Goal: Information Seeking & Learning: Learn about a topic

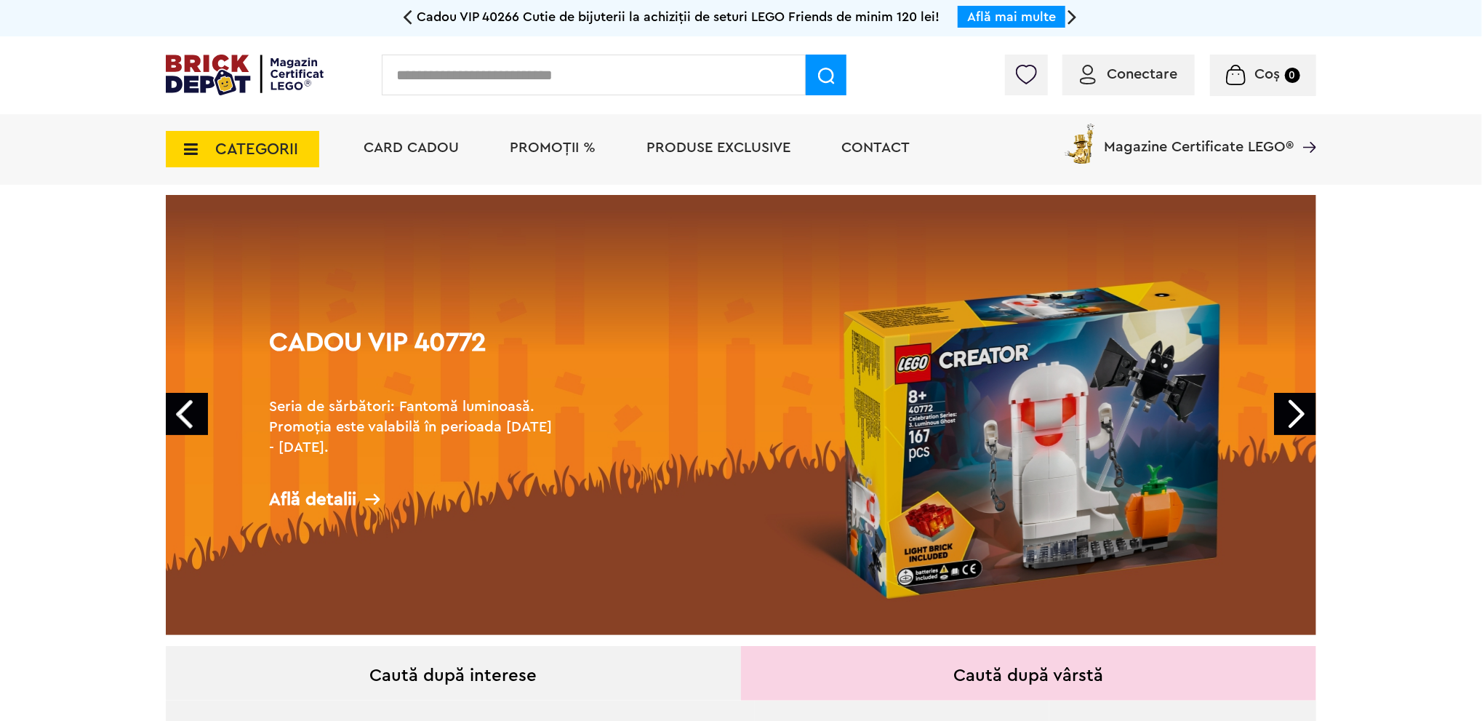
click at [516, 71] on input "text" at bounding box center [594, 75] width 424 height 41
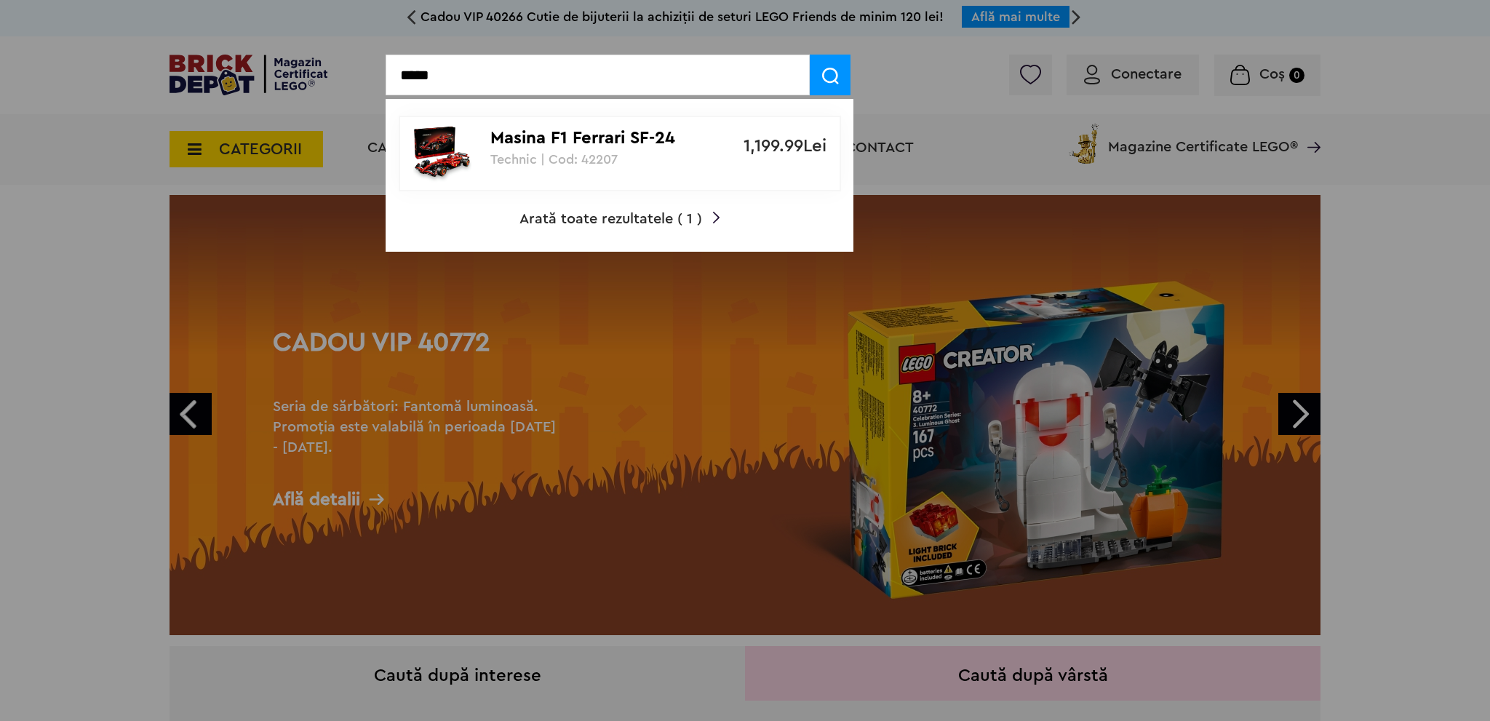
type input "*****"
click at [606, 143] on p "Masina F1 Ferrari SF-24" at bounding box center [611, 138] width 243 height 21
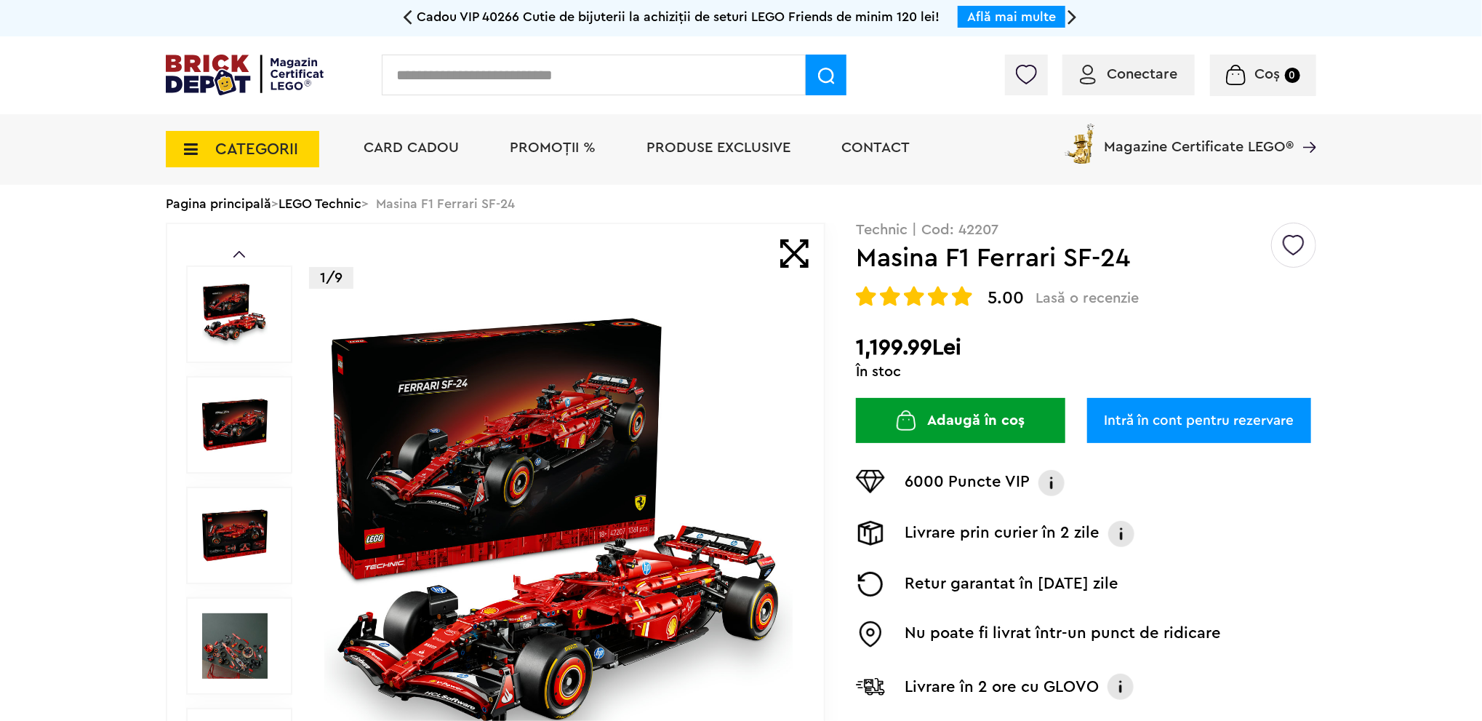
click at [563, 504] on img at bounding box center [558, 535] width 468 height 468
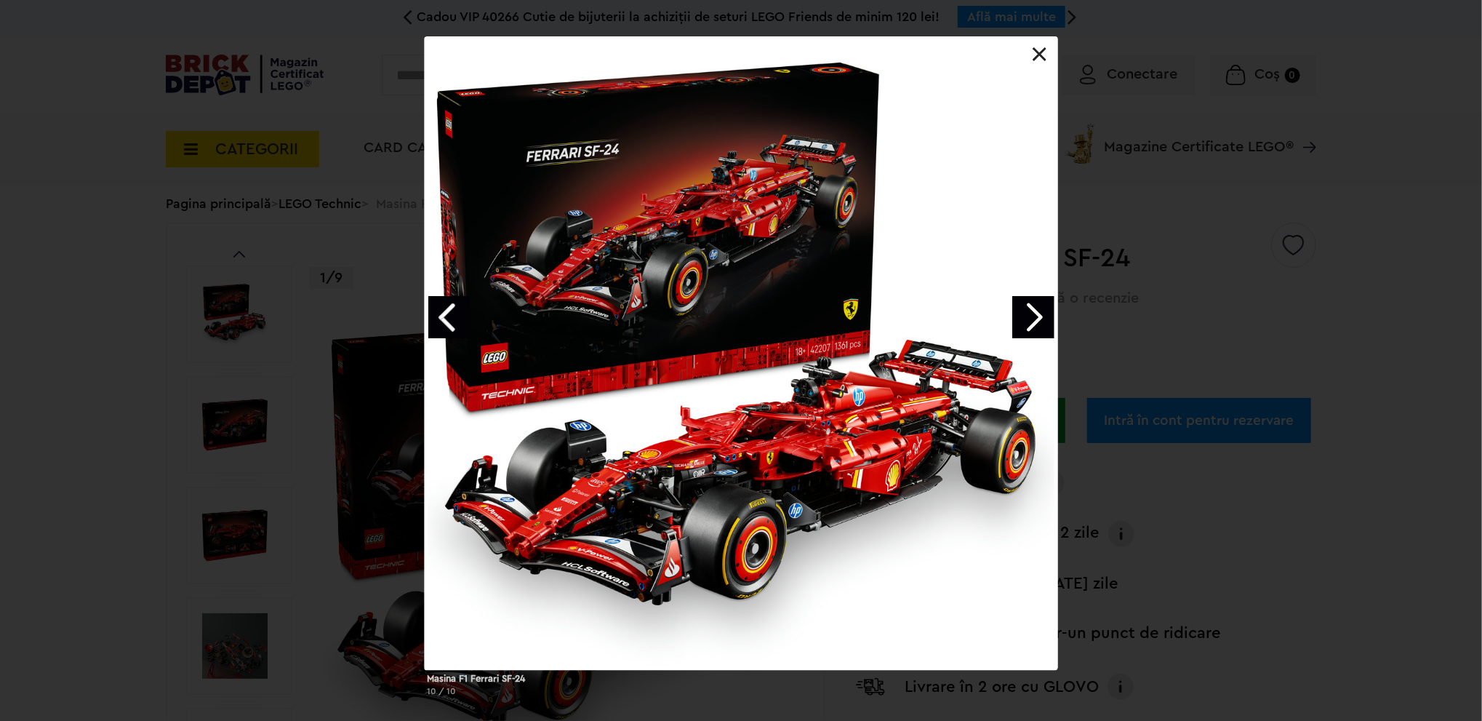
click at [1035, 312] on link "Next image" at bounding box center [1034, 317] width 42 height 42
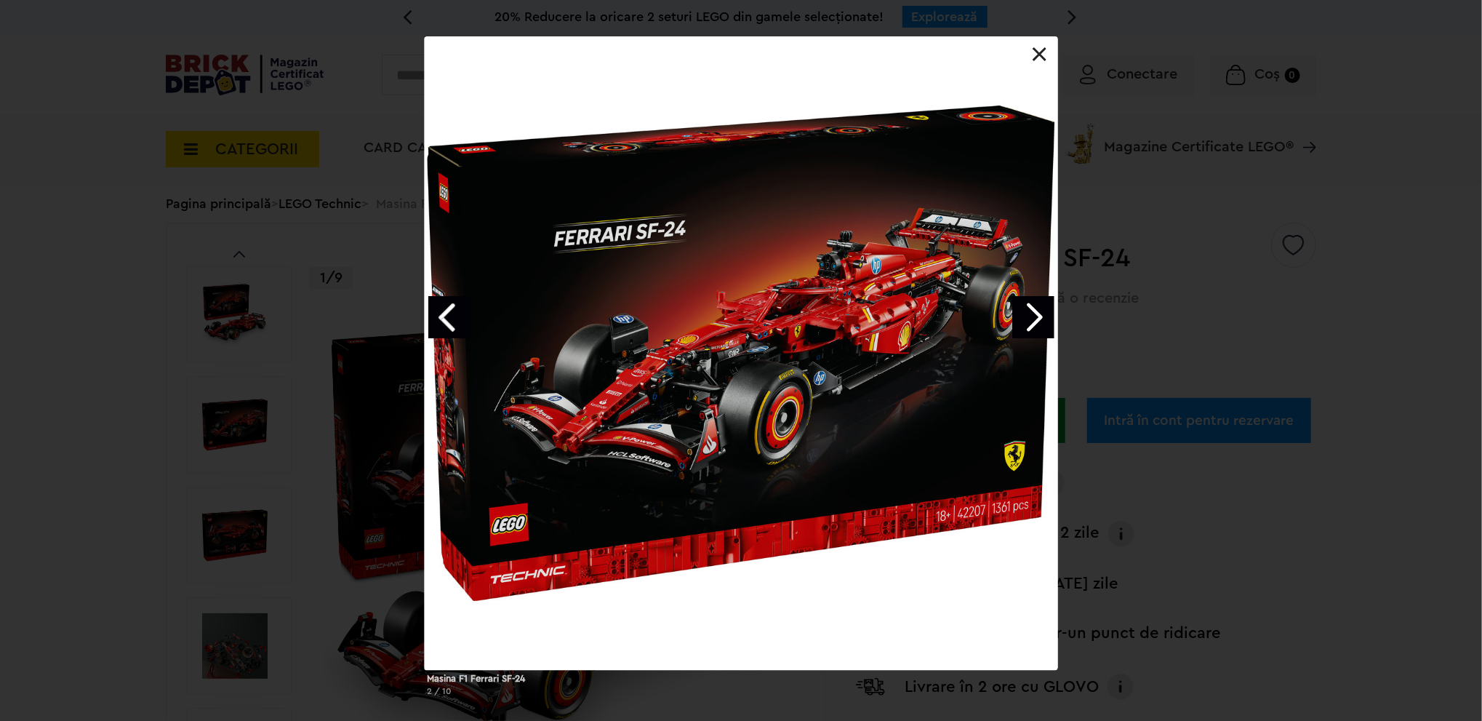
click at [1035, 312] on link "Next image" at bounding box center [1034, 317] width 42 height 42
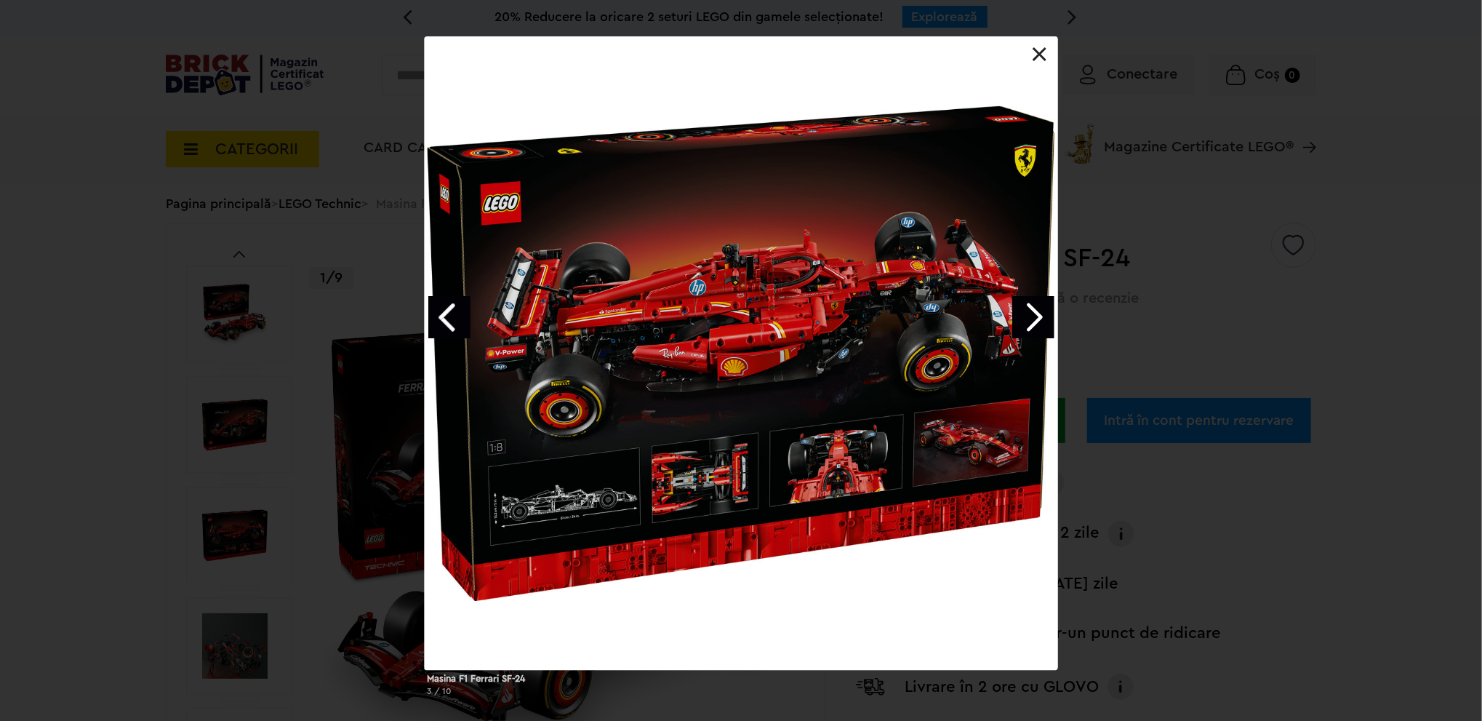
click at [1035, 312] on link "Next image" at bounding box center [1034, 317] width 42 height 42
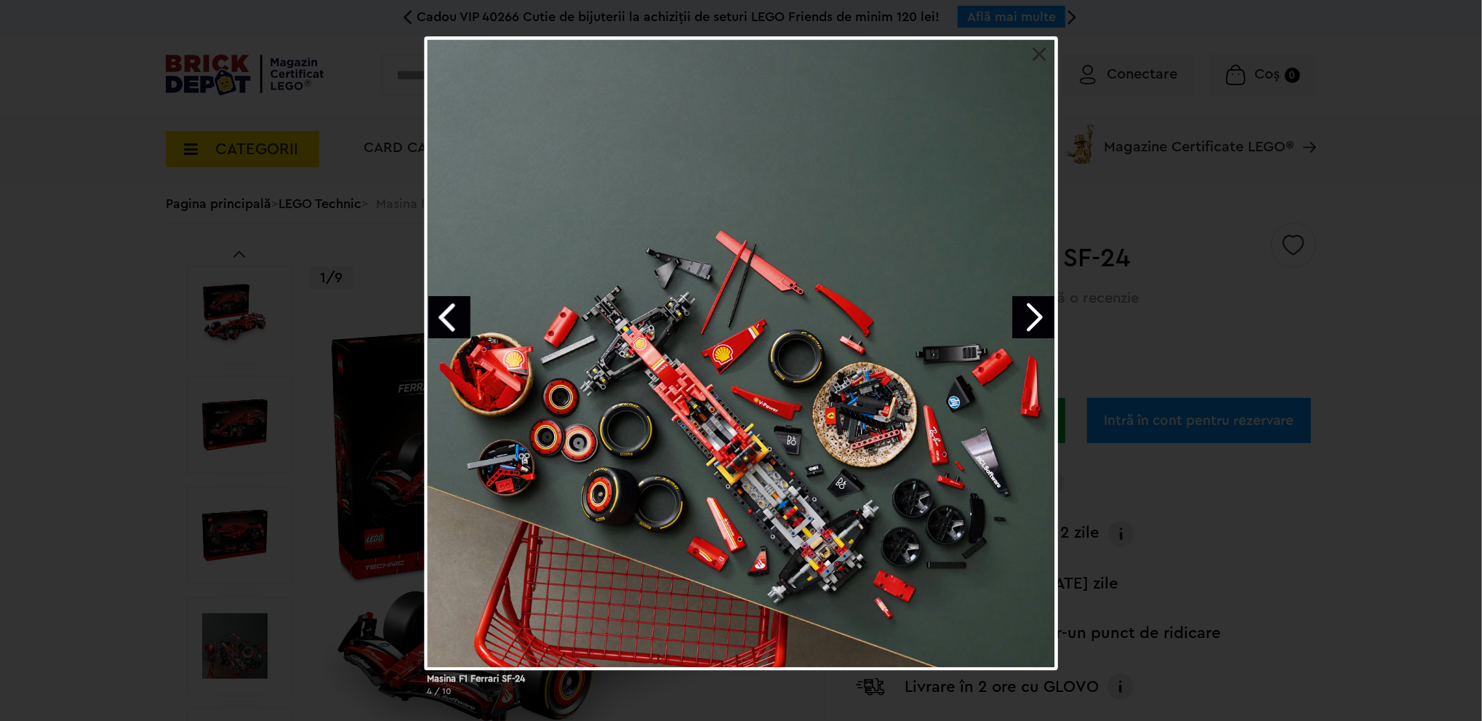
click at [1035, 312] on link "Next image" at bounding box center [1034, 317] width 42 height 42
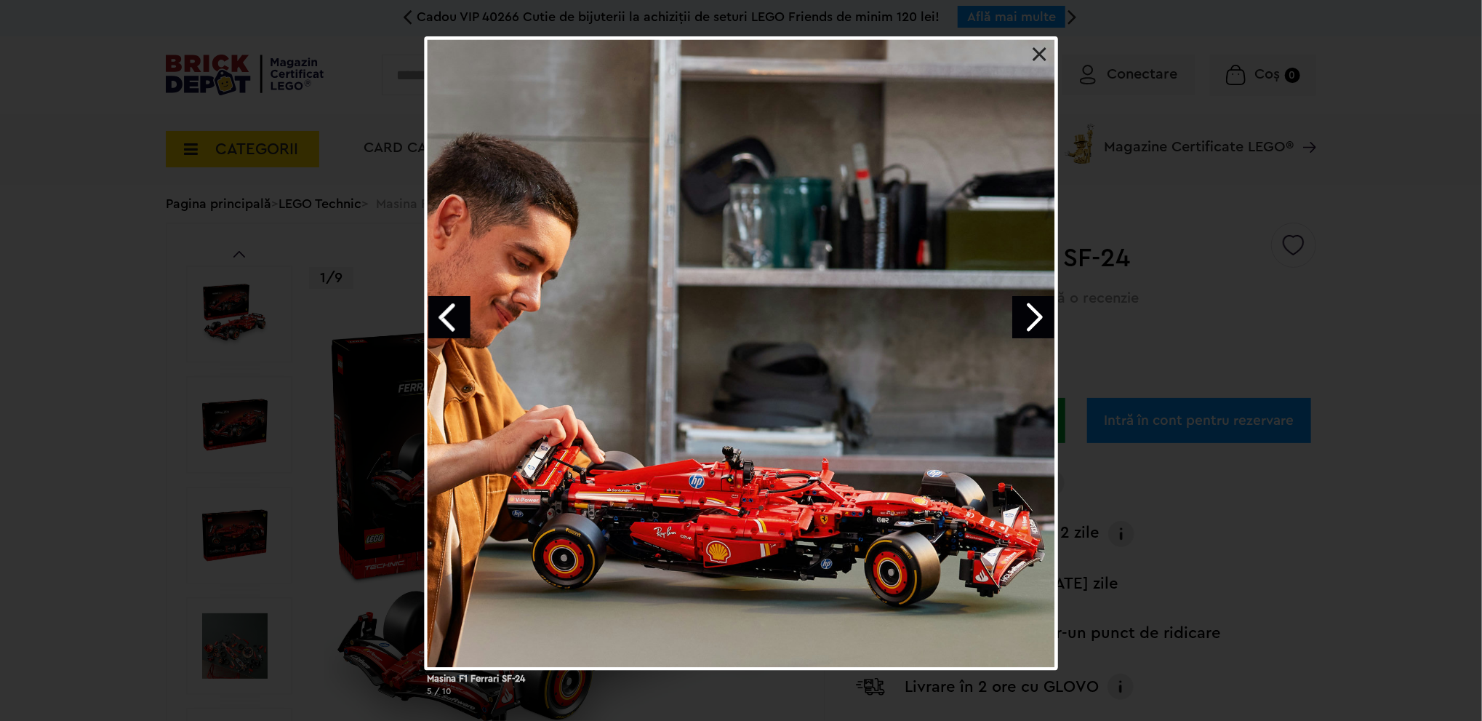
click at [1035, 312] on link "Next image" at bounding box center [1034, 317] width 42 height 42
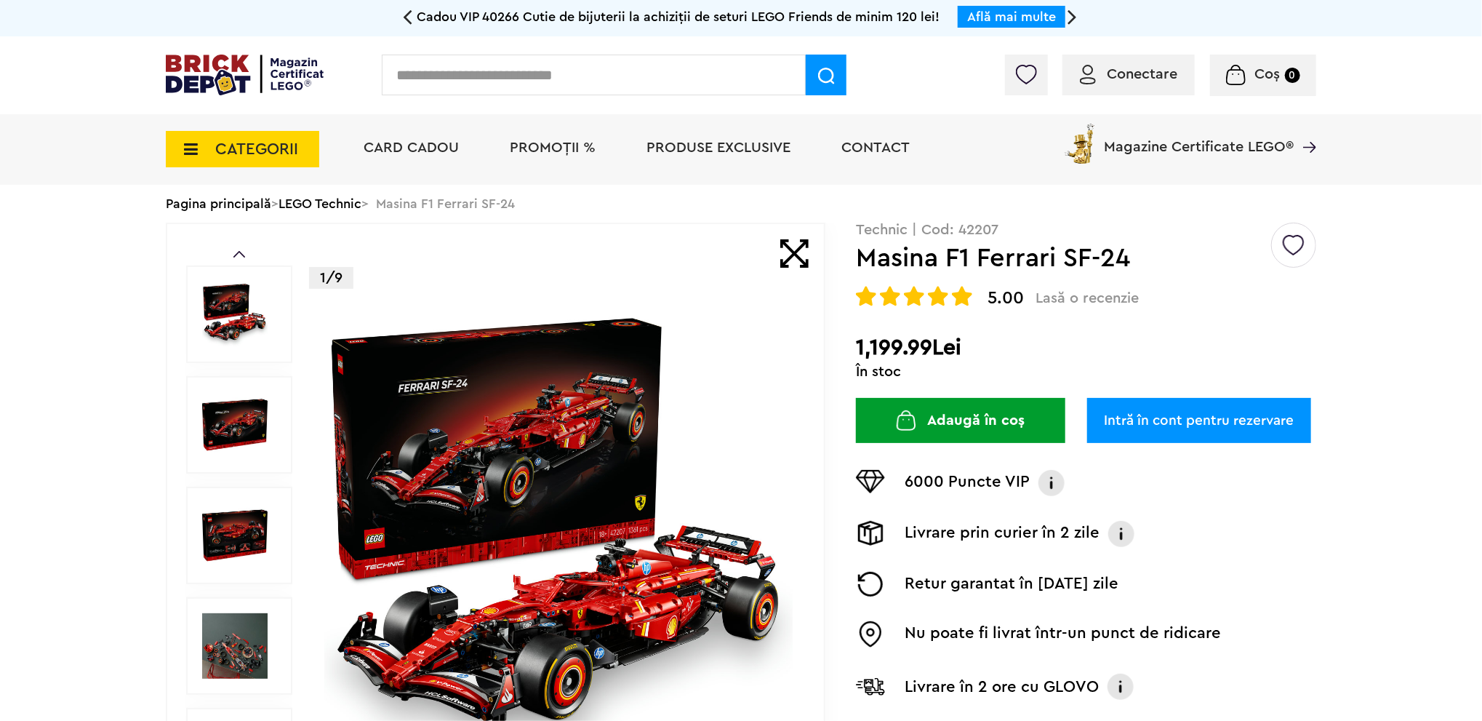
click at [1035, 312] on div "Creează o listă nouă Technic | Cod: 42207 Masina F1 Ferrari SF-24 5.00 Lasă o r…" at bounding box center [1086, 473] width 460 height 500
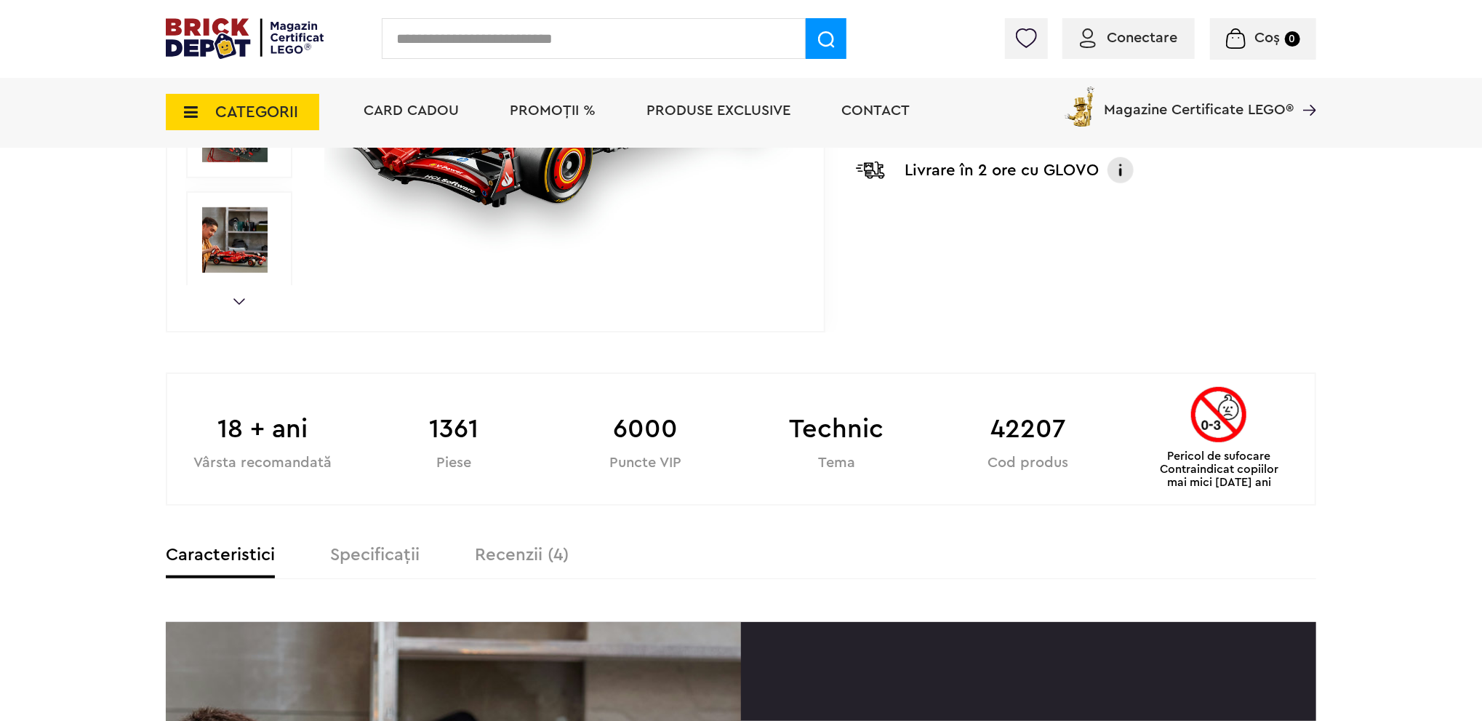
scroll to position [655, 0]
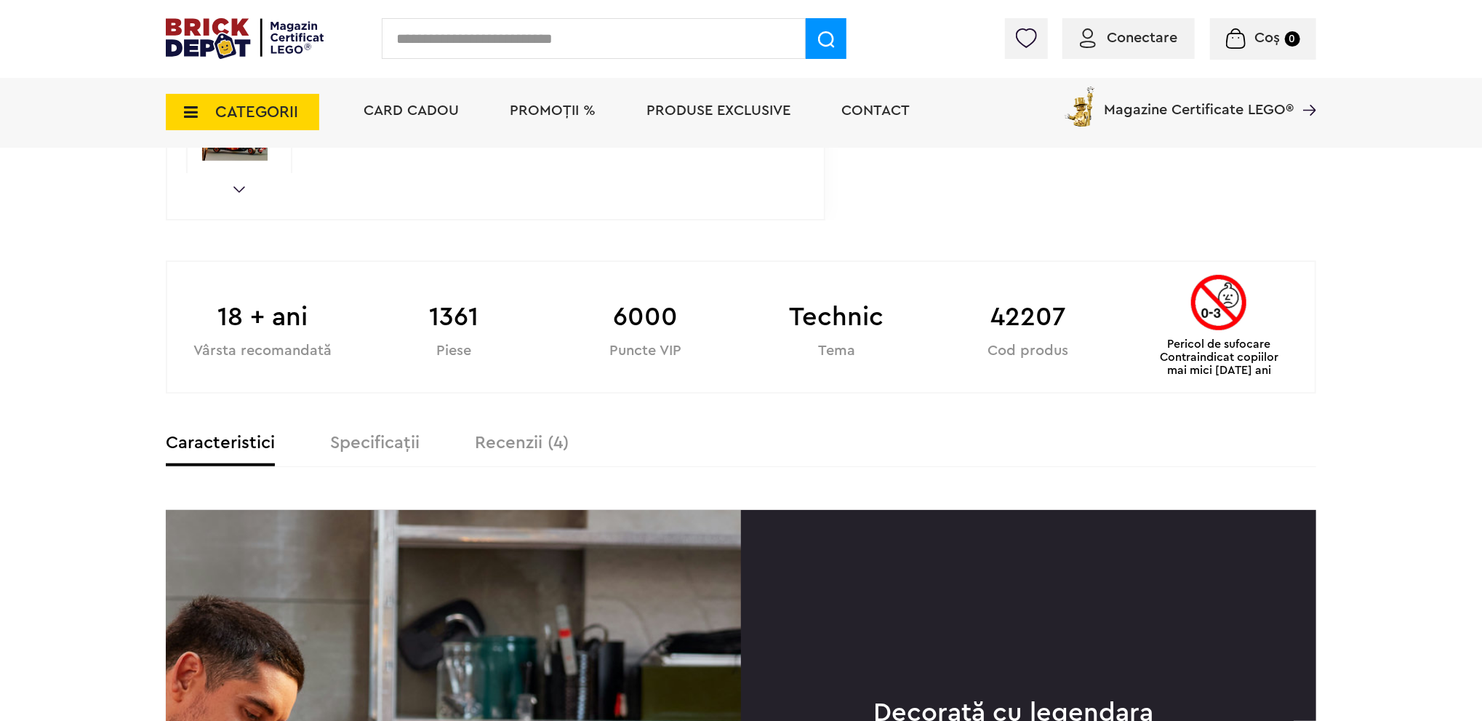
click at [390, 438] on label "Specificații" at bounding box center [374, 442] width 89 height 17
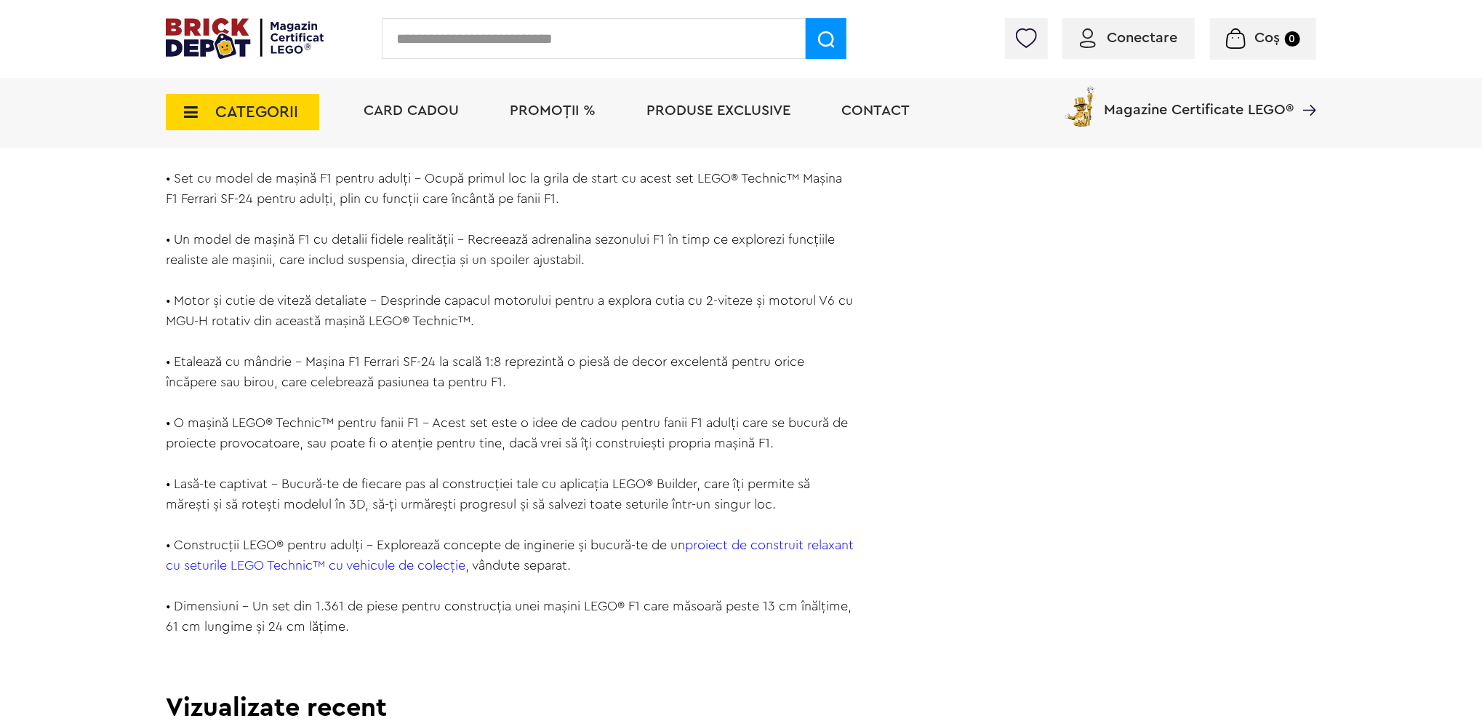
scroll to position [1528, 0]
